Goal: Information Seeking & Learning: Learn about a topic

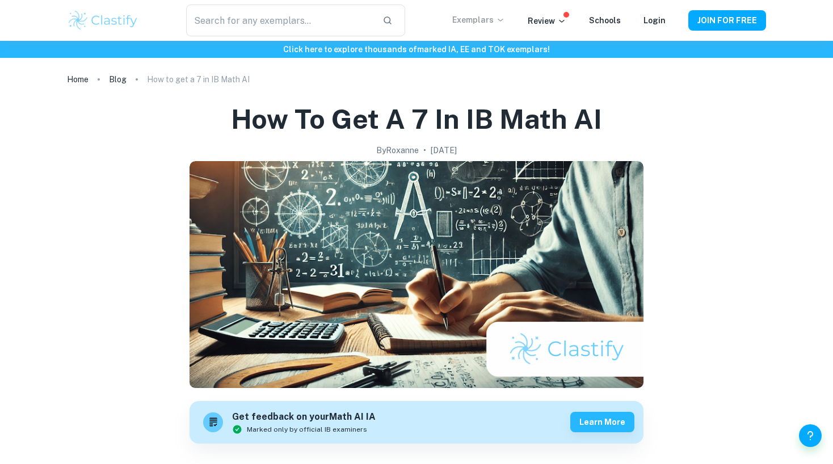
click at [483, 20] on p "Exemplars" at bounding box center [478, 20] width 53 height 12
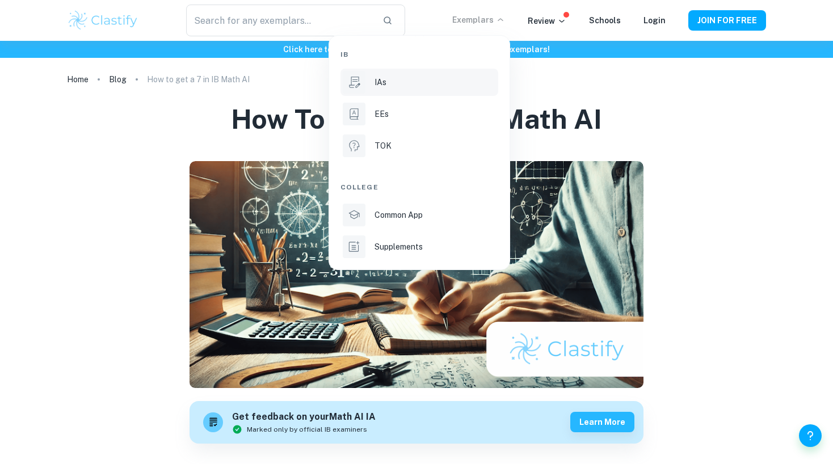
click at [421, 90] on li "IAs" at bounding box center [420, 82] width 158 height 27
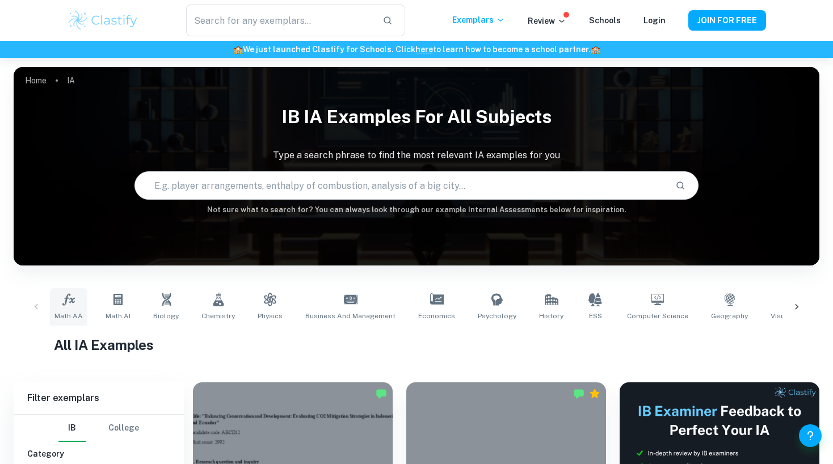
click at [74, 300] on icon at bounding box center [69, 300] width 14 height 14
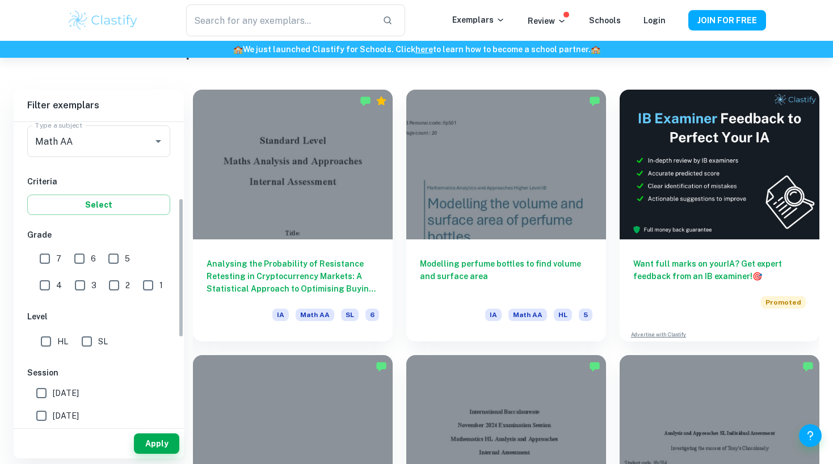
scroll to position [170, 0]
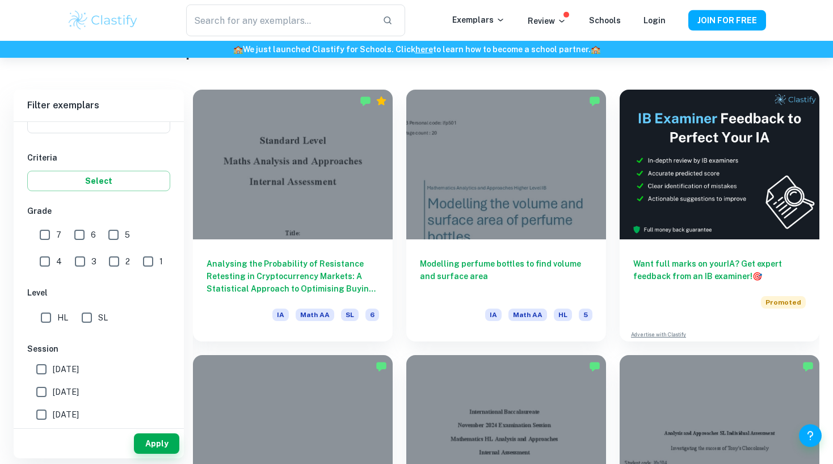
click at [47, 312] on input "HL" at bounding box center [46, 317] width 23 height 23
checkbox input "true"
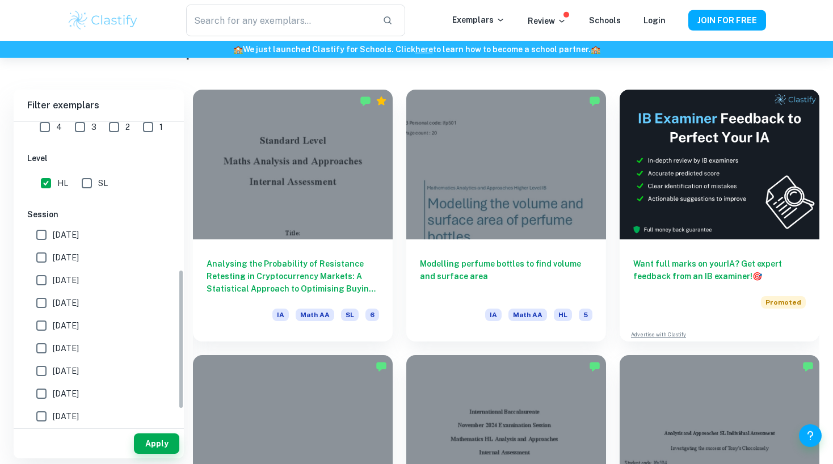
scroll to position [320, 0]
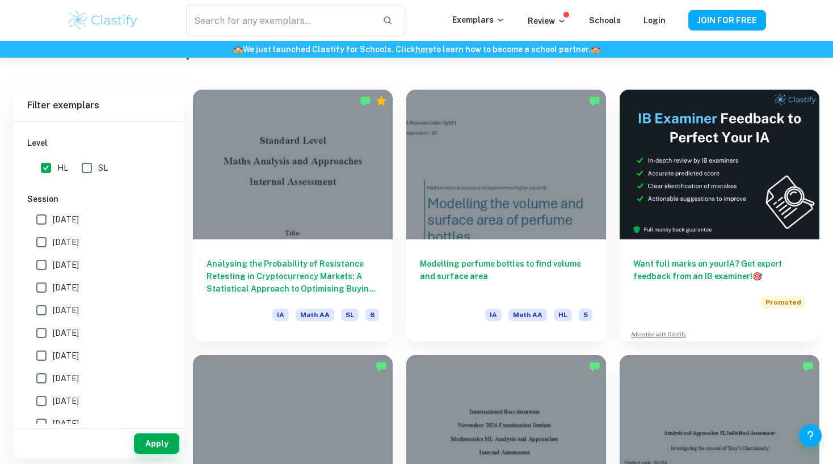
click at [68, 222] on span "May 2026" at bounding box center [66, 219] width 26 height 12
click at [53, 222] on input "May 2026" at bounding box center [41, 219] width 23 height 23
checkbox input "true"
click at [76, 245] on span "May 2025" at bounding box center [66, 242] width 26 height 12
click at [53, 245] on input "May 2025" at bounding box center [41, 242] width 23 height 23
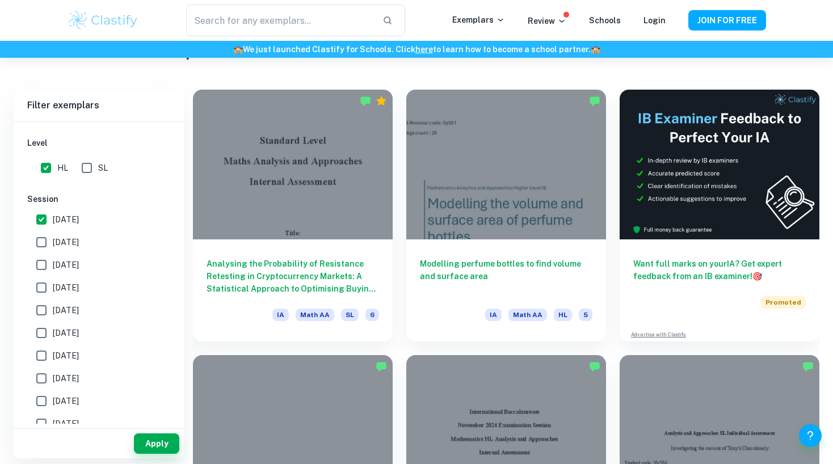
checkbox input "true"
click at [79, 263] on span "November 2024" at bounding box center [66, 265] width 26 height 12
click at [53, 263] on input "November 2024" at bounding box center [41, 265] width 23 height 23
checkbox input "true"
click at [62, 281] on span "[DATE]" at bounding box center [66, 287] width 26 height 12
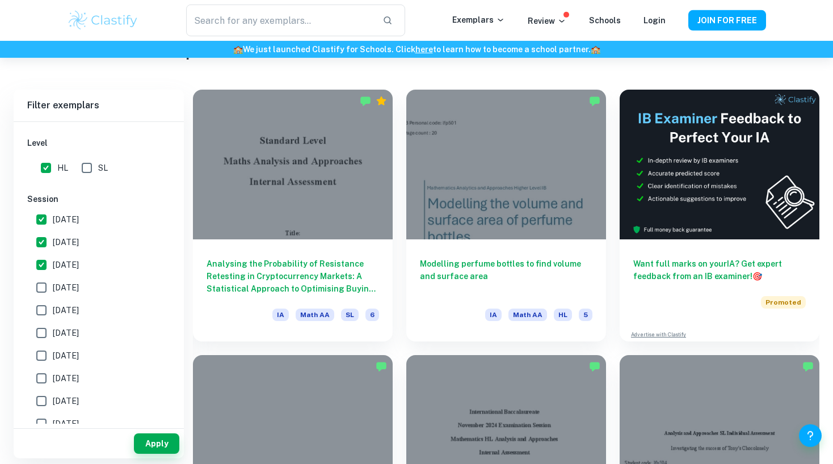
click at [53, 281] on input "[DATE]" at bounding box center [41, 287] width 23 height 23
checkbox input "true"
click at [70, 266] on span "November 2024" at bounding box center [66, 265] width 26 height 12
click at [53, 266] on input "November 2024" at bounding box center [41, 265] width 23 height 23
checkbox input "false"
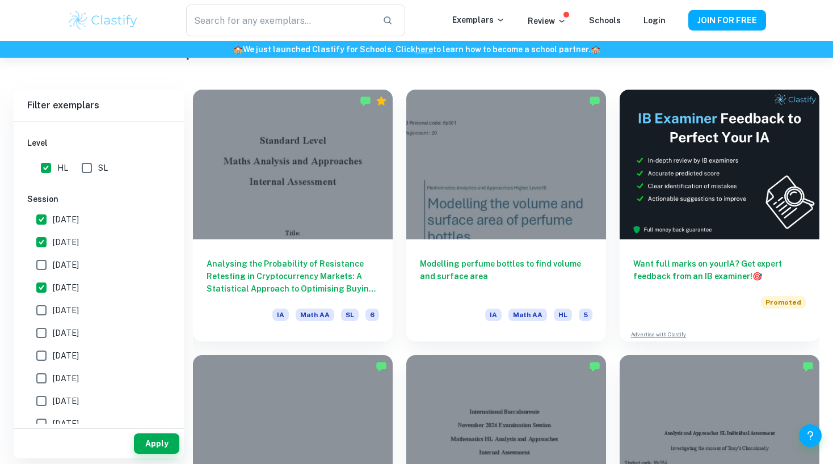
click at [77, 330] on span "May 2023" at bounding box center [66, 333] width 26 height 12
click at [53, 330] on input "May 2023" at bounding box center [41, 333] width 23 height 23
checkbox input "true"
click at [157, 443] on button "Apply" at bounding box center [156, 444] width 45 height 20
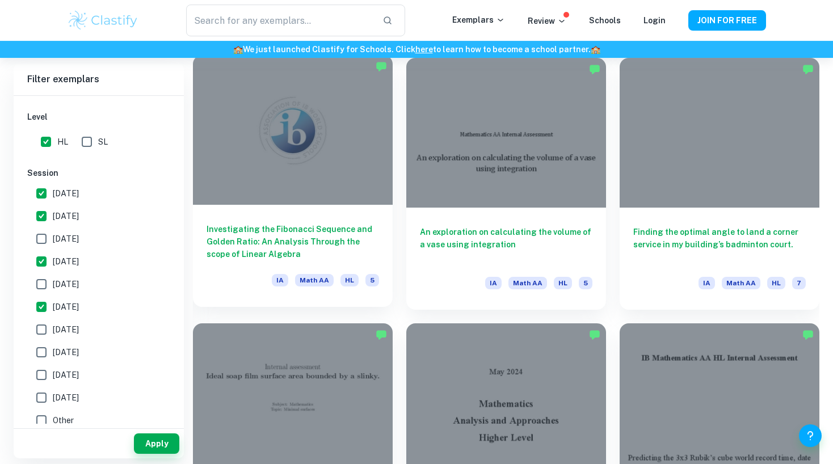
scroll to position [1122, 0]
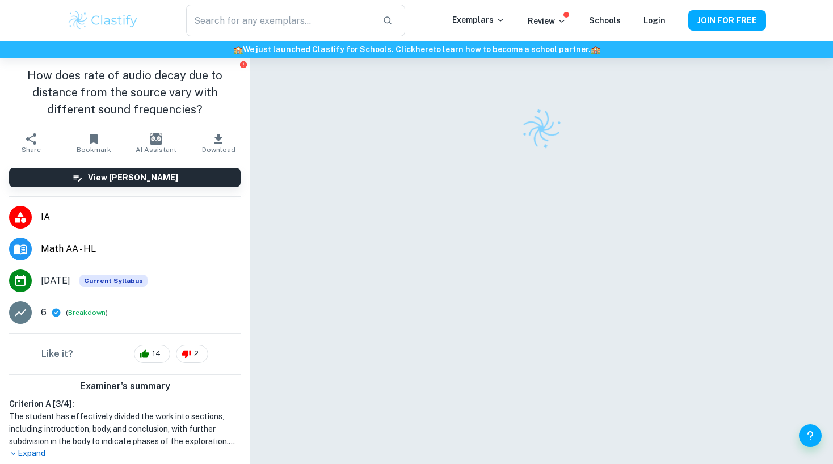
click at [1, 225] on li "IA" at bounding box center [125, 217] width 250 height 32
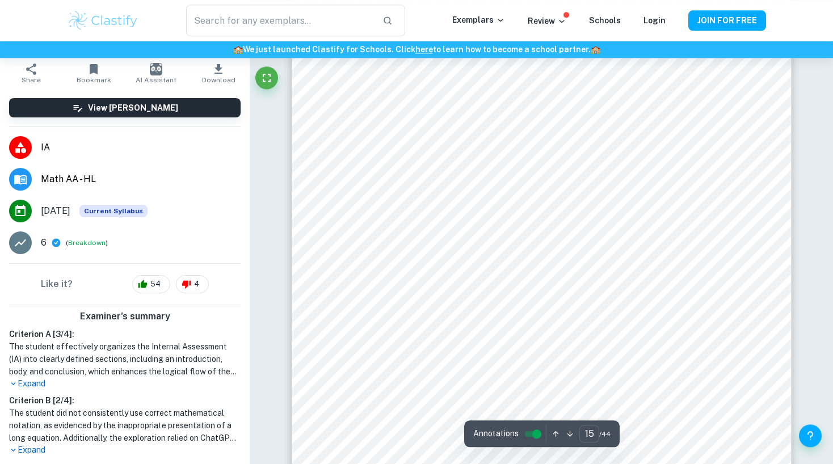
scroll to position [118, 0]
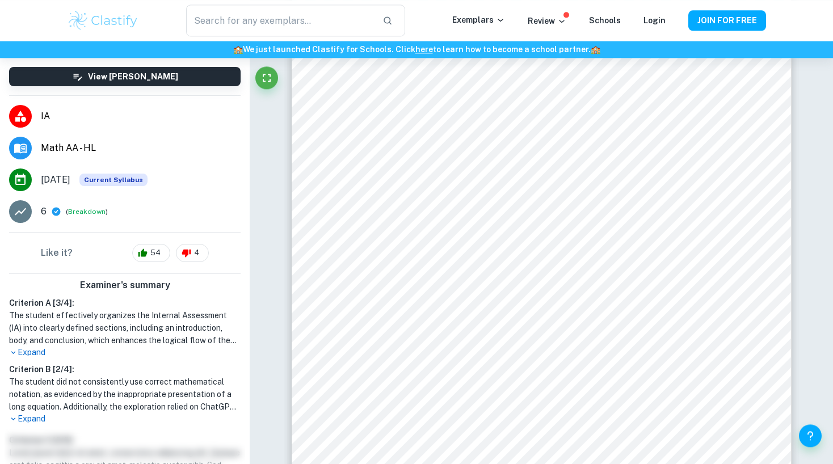
click at [17, 348] on icon at bounding box center [13, 352] width 9 height 9
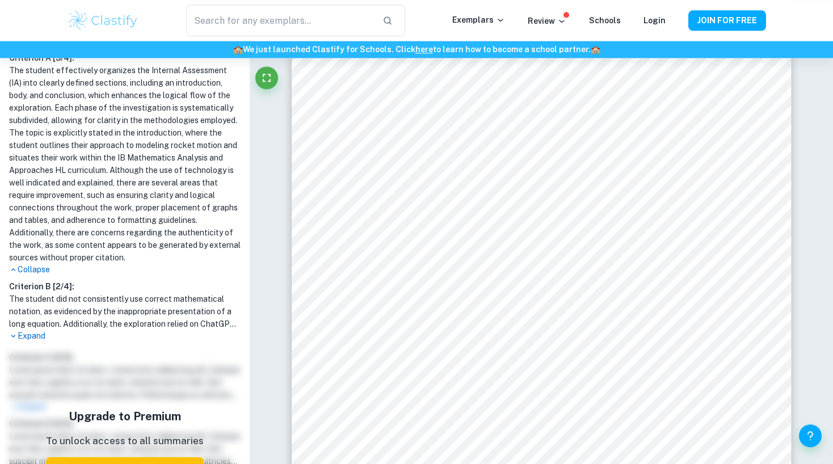
scroll to position [365, 0]
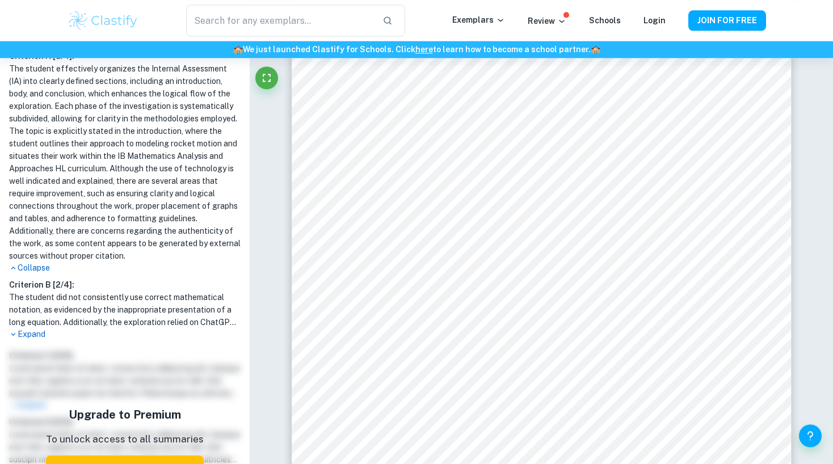
click at [37, 335] on p "Expand" at bounding box center [125, 335] width 232 height 12
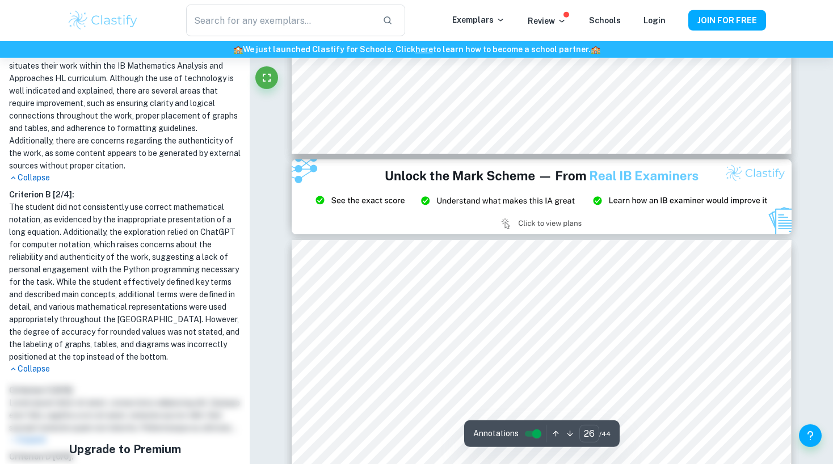
scroll to position [18812, 0]
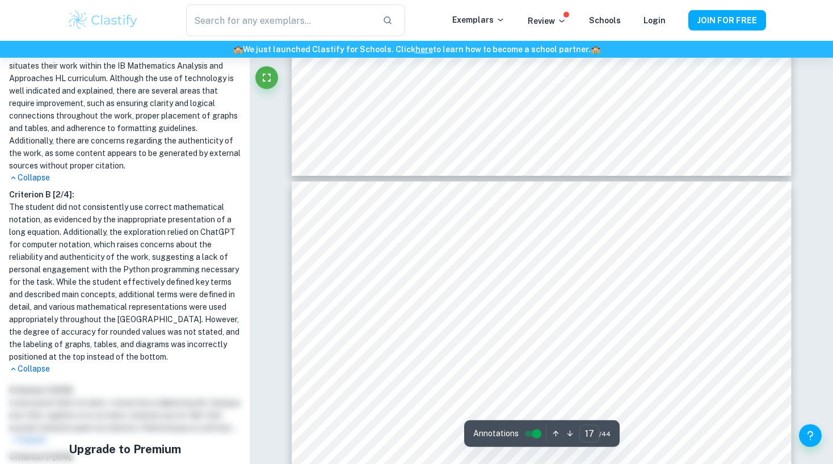
type input "16"
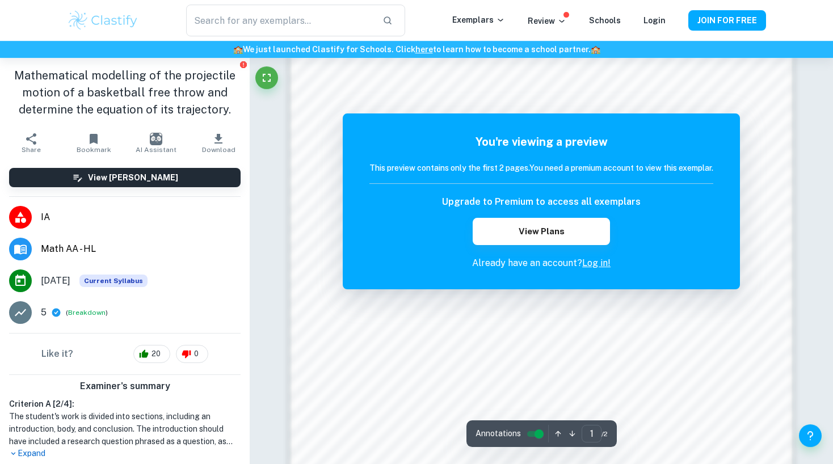
scroll to position [1102, 0]
